Goal: Information Seeking & Learning: Check status

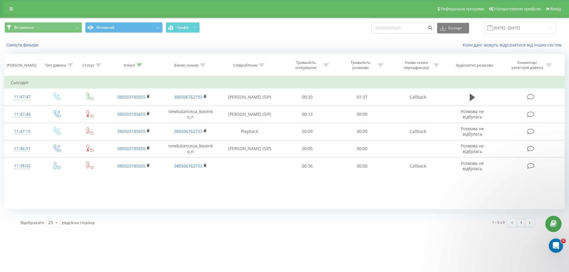
click at [208, 221] on div "Відображати 25 10 25 50 100 рядків на сторінці" at bounding box center [146, 222] width 261 height 17
click at [287, 239] on div "[DOMAIN_NAME] 380503185655 Проекти [DOMAIN_NAME] Дашборд Центр звернень Журнал …" at bounding box center [284, 136] width 569 height 272
drag, startPoint x: 410, startPoint y: 29, endPoint x: 339, endPoint y: 27, distance: 71.4
click at [339, 27] on div "Всі дзвінки Основний Графік 380503185655 Експорт .csv .xls .xlsx [DATE] - [DATE]" at bounding box center [284, 28] width 560 height 12
paste input "956918189"
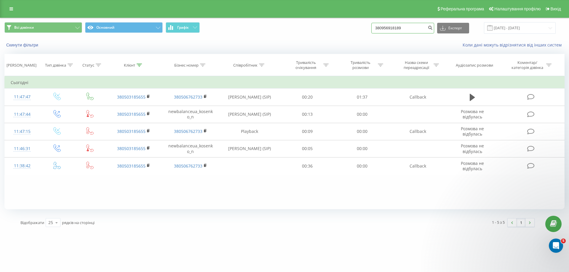
type input "380956918189"
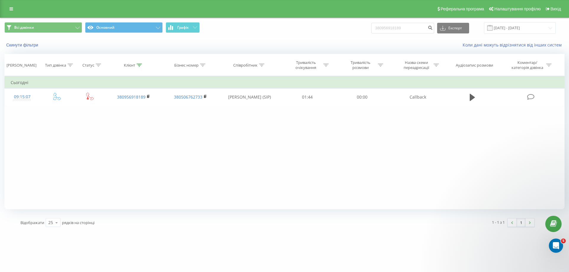
click at [456, 143] on div "Фільтрувати за умовою Дорівнює Введіть значення Скасувати OK Фільтрувати за умо…" at bounding box center [284, 142] width 560 height 133
click at [410, 29] on input "380956918189" at bounding box center [402, 28] width 63 height 11
paste input "380974810954"
type input "380956918189380974810954"
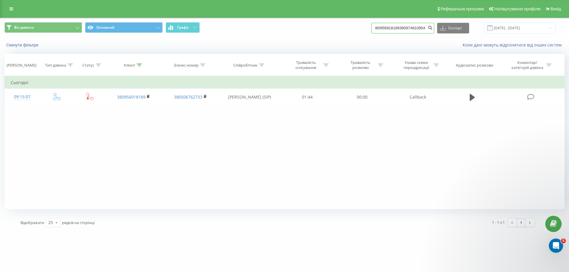
click at [410, 29] on input "380956918189380974810954" at bounding box center [402, 28] width 63 height 11
paste input "380974810954"
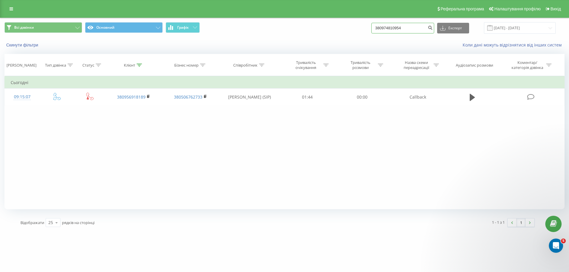
type input "380974810954"
click at [368, 131] on div "Фільтрувати за умовою Дорівнює Введіть значення Скасувати OK Фільтрувати за умо…" at bounding box center [284, 142] width 560 height 133
click at [133, 159] on div "Фільтрувати за умовою Дорівнює Введіть значення Скасувати OK Фільтрувати за умо…" at bounding box center [284, 142] width 560 height 133
click at [229, 230] on div "Відображати 25 10 25 50 100 рядків на сторінці" at bounding box center [146, 222] width 261 height 17
click at [261, 233] on div "newbalance.ua 380974810954 Проекти newbalance.ua Дашборд Центр звернень Журнал …" at bounding box center [284, 136] width 569 height 272
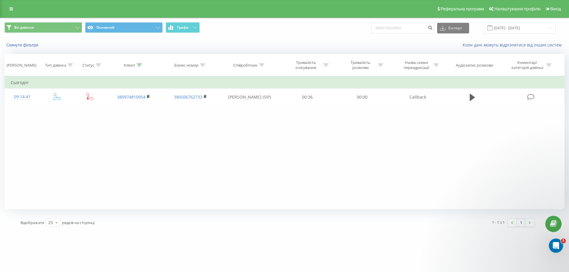
click at [238, 249] on div "newbalance.ua 380974810954 Проекти newbalance.ua Дашборд Центр звернень Журнал …" at bounding box center [284, 136] width 569 height 272
click at [7, 9] on link at bounding box center [11, 9] width 11 height 8
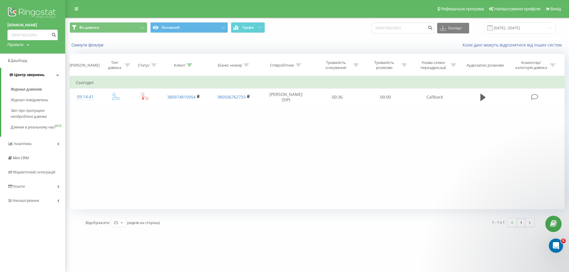
click at [57, 78] on link "Центр звернень" at bounding box center [33, 75] width 64 height 14
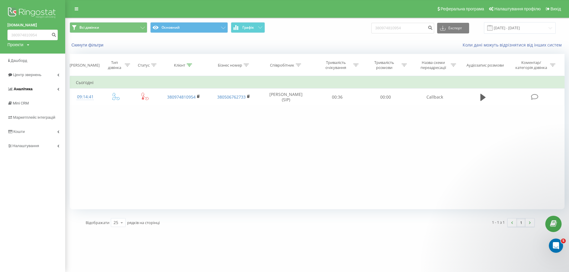
click at [54, 89] on link "Аналiтика" at bounding box center [32, 89] width 65 height 14
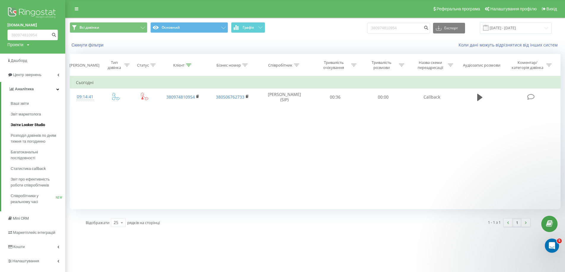
click at [29, 121] on link "Звіти Looker Studio" at bounding box center [38, 125] width 55 height 11
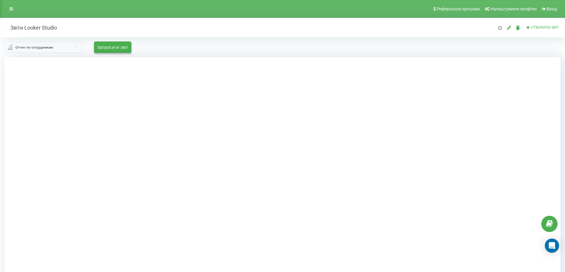
click at [73, 45] on input "text" at bounding box center [43, 47] width 76 height 11
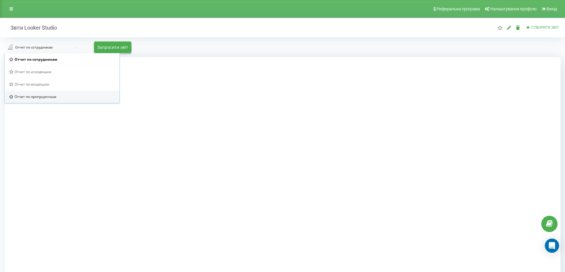
click at [68, 98] on div "Отчет по пропущенным" at bounding box center [62, 96] width 106 height 5
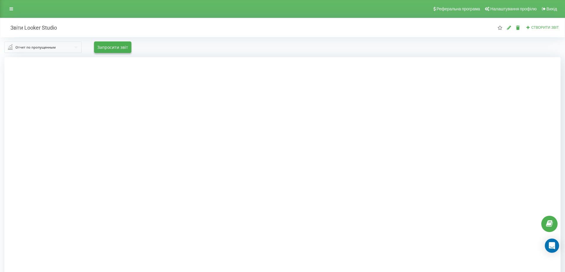
click at [36, 146] on div at bounding box center [282, 193] width 556 height 272
